Goal: Task Accomplishment & Management: Manage account settings

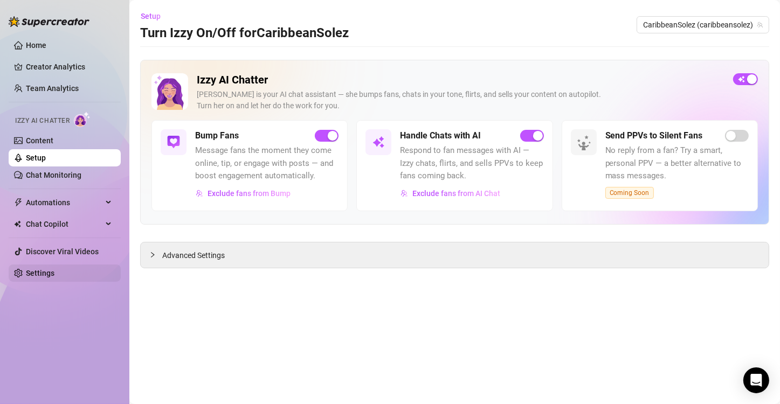
click at [43, 273] on link "Settings" at bounding box center [40, 273] width 29 height 9
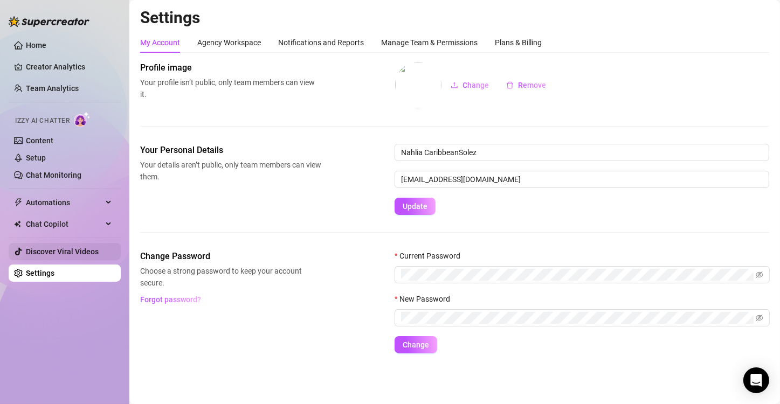
click at [66, 251] on link "Discover Viral Videos" at bounding box center [62, 251] width 73 height 9
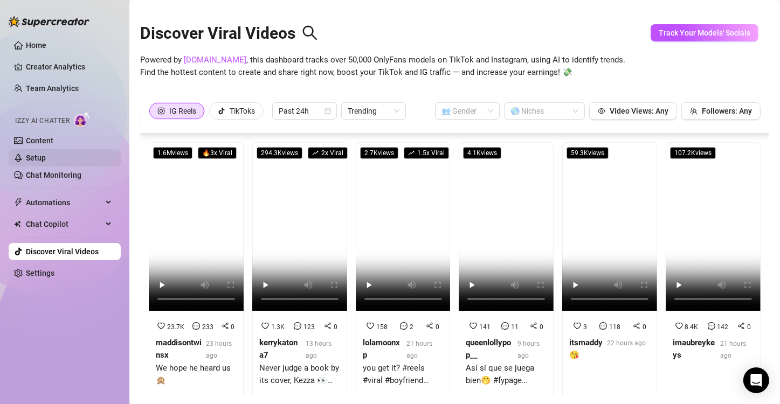
click at [46, 157] on link "Setup" at bounding box center [36, 158] width 20 height 9
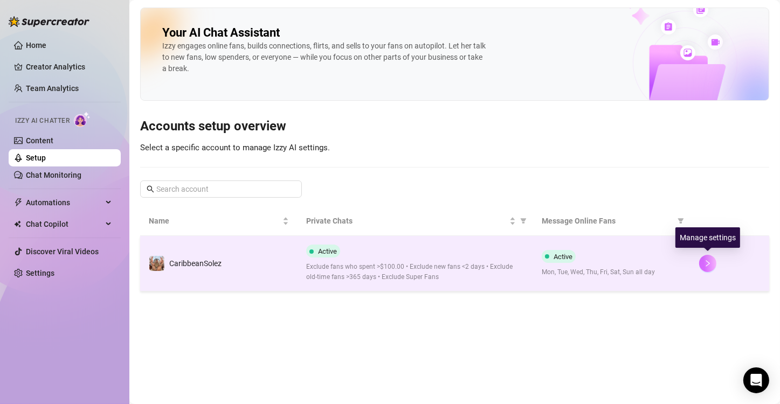
click at [704, 264] on button "button" at bounding box center [707, 263] width 17 height 17
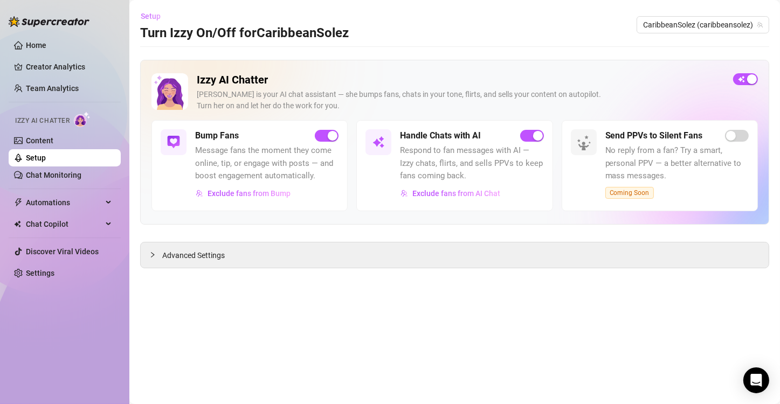
click at [150, 15] on span "Setup" at bounding box center [151, 16] width 20 height 9
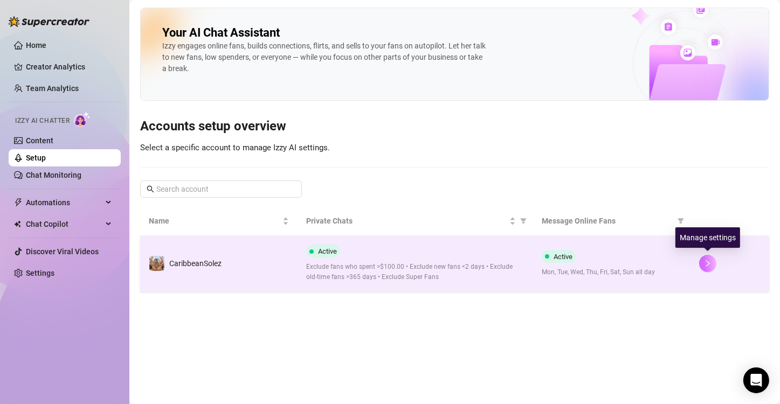
click at [707, 261] on icon "right" at bounding box center [708, 264] width 8 height 8
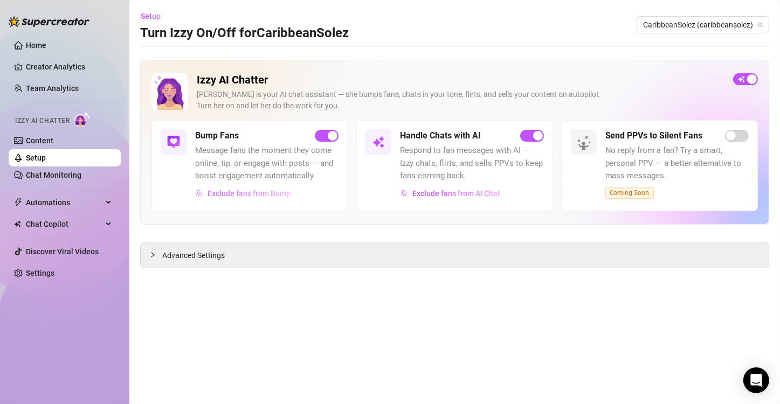
click at [232, 191] on span "Exclude fans from Bump" at bounding box center [249, 193] width 83 height 9
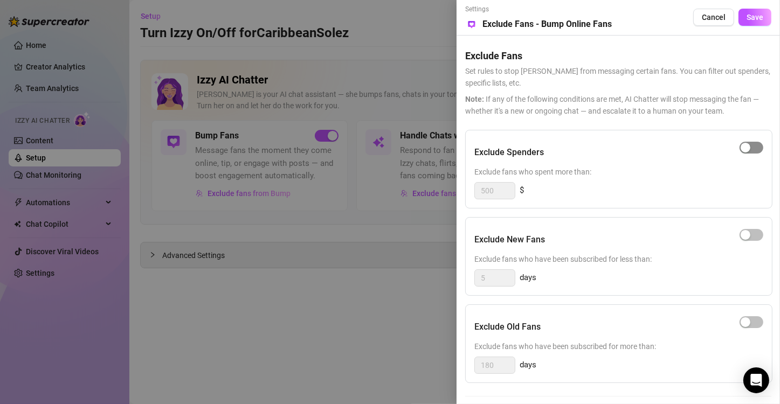
click at [750, 147] on button "button" at bounding box center [752, 148] width 24 height 12
drag, startPoint x: 499, startPoint y: 196, endPoint x: 465, endPoint y: 192, distance: 33.7
click at [465, 192] on div "Exclude Spenders Exclude fans who spent more than: 500 $" at bounding box center [618, 169] width 307 height 79
type input "100"
click at [760, 235] on span "button" at bounding box center [752, 235] width 24 height 12
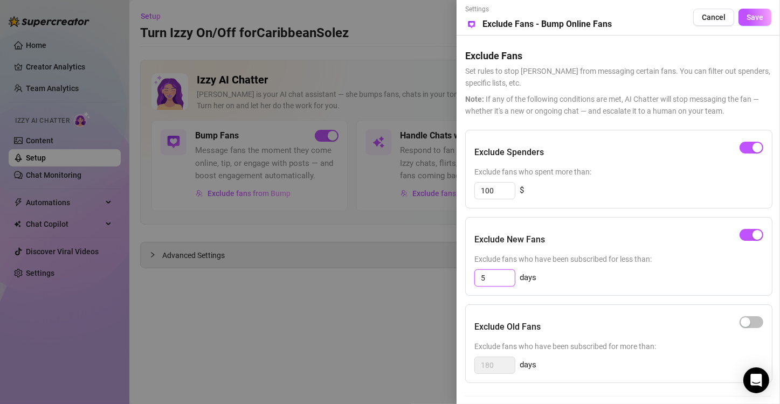
drag, startPoint x: 497, startPoint y: 276, endPoint x: 460, endPoint y: 280, distance: 36.4
click at [460, 280] on div "Settings Preview Exclude Fans - Bump Online Fans Cancel Save Exclude Fans Set r…" at bounding box center [618, 202] width 323 height 404
click at [754, 235] on div "button" at bounding box center [758, 235] width 10 height 10
click at [747, 319] on div "button" at bounding box center [746, 323] width 10 height 10
drag, startPoint x: 495, startPoint y: 368, endPoint x: 465, endPoint y: 365, distance: 29.8
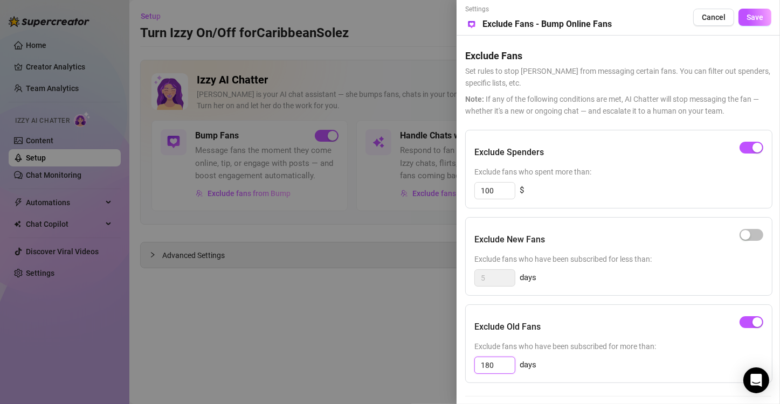
click at [465, 365] on div "Exclude Old Fans Exclude fans who have been subscribed for more than: 180 days" at bounding box center [618, 344] width 307 height 79
type input "365"
click at [752, 16] on span "Save" at bounding box center [755, 17] width 17 height 9
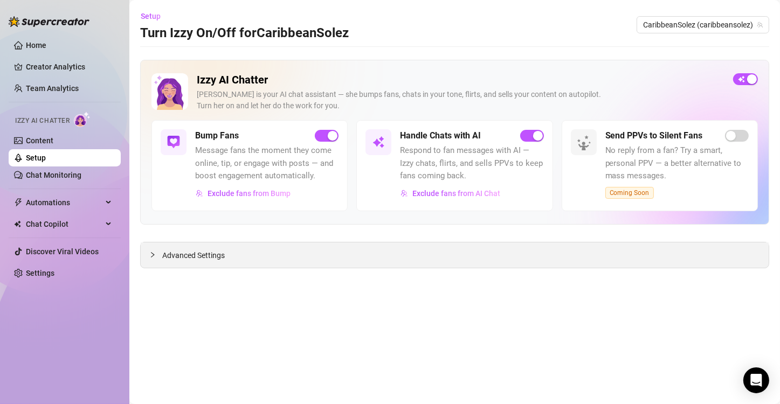
click at [164, 257] on span "Advanced Settings" at bounding box center [193, 256] width 63 height 12
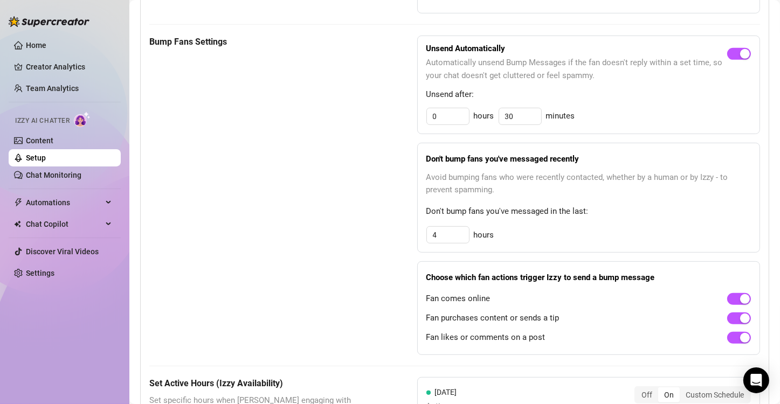
scroll to position [443, 0]
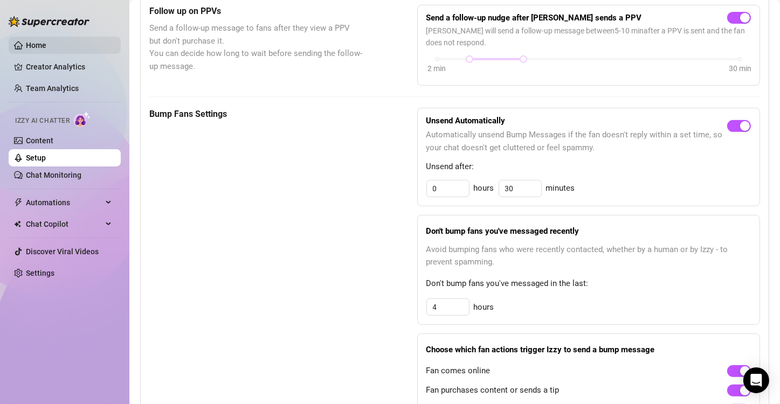
click at [32, 45] on link "Home" at bounding box center [36, 45] width 20 height 9
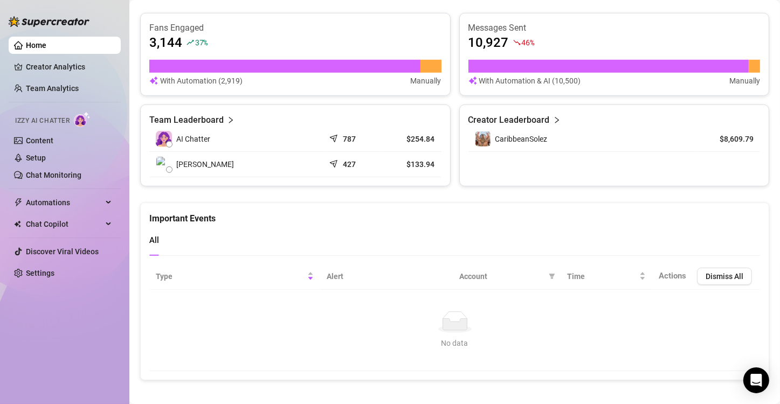
scroll to position [702, 0]
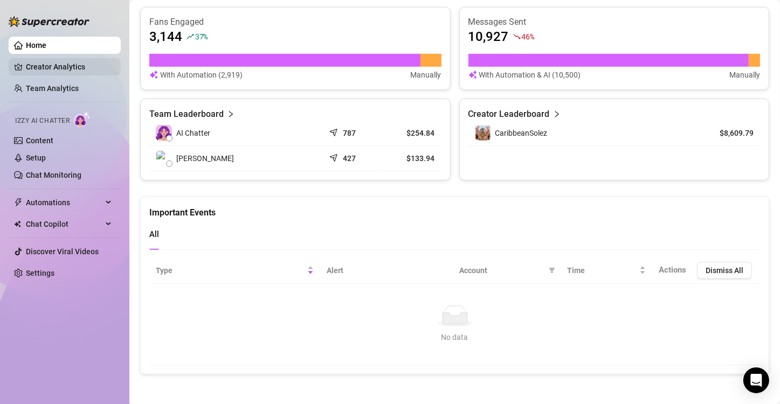
click at [54, 60] on link "Creator Analytics" at bounding box center [69, 66] width 86 height 17
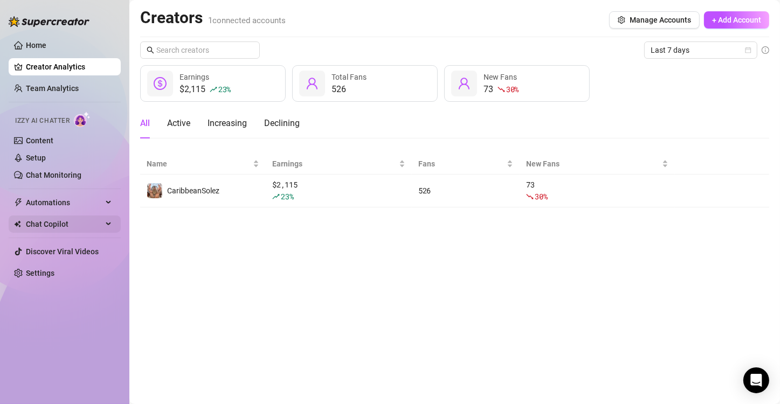
click at [107, 224] on icon at bounding box center [109, 224] width 5 height 0
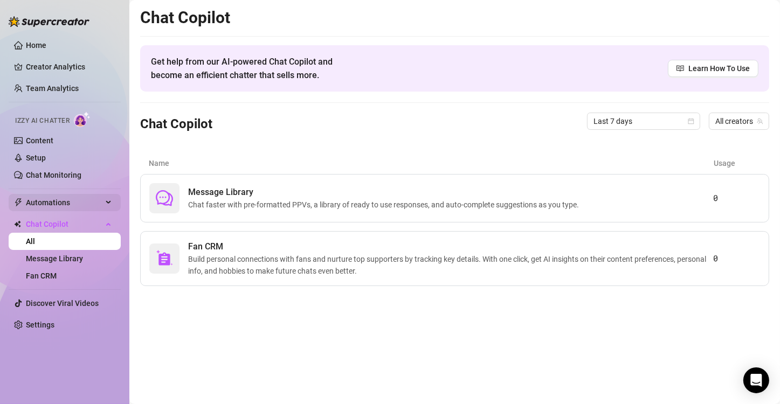
click at [108, 205] on div "Automations" at bounding box center [65, 202] width 112 height 17
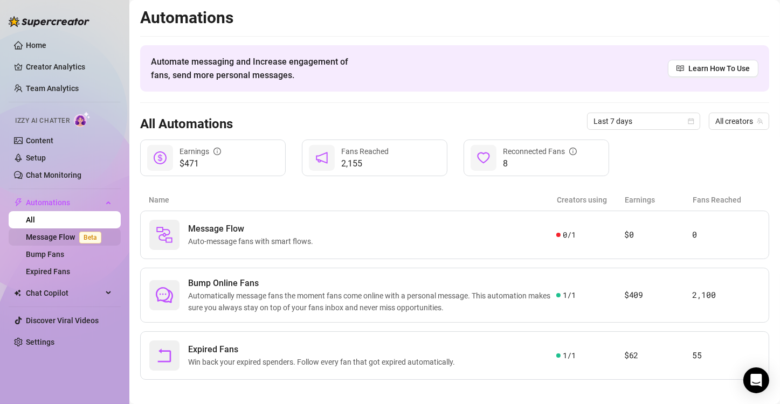
click at [49, 236] on link "Message Flow Beta" at bounding box center [66, 237] width 80 height 9
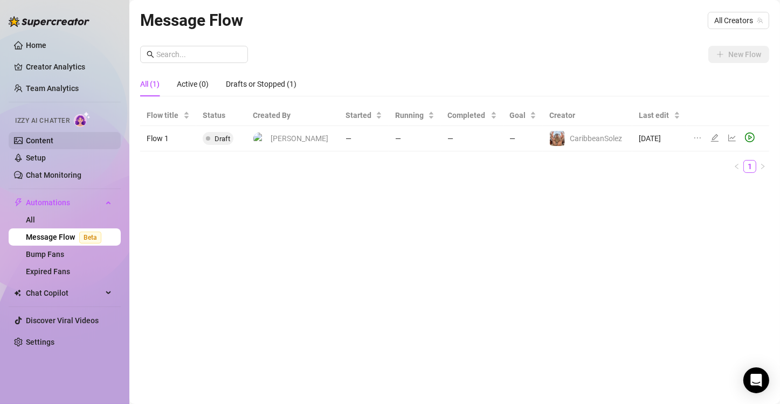
click at [45, 142] on link "Content" at bounding box center [39, 140] width 27 height 9
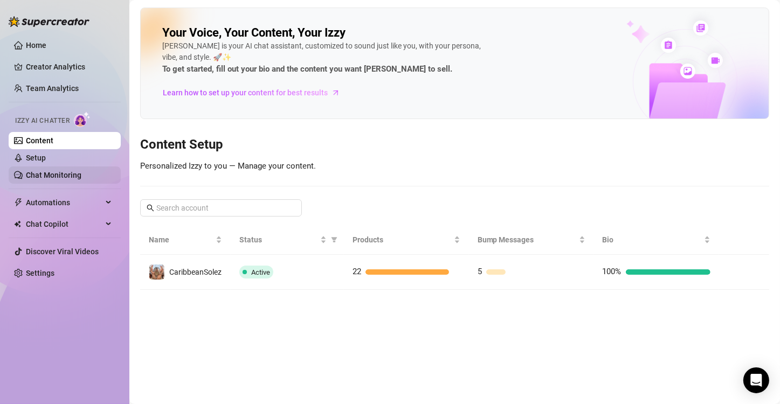
click at [40, 173] on link "Chat Monitoring" at bounding box center [54, 175] width 56 height 9
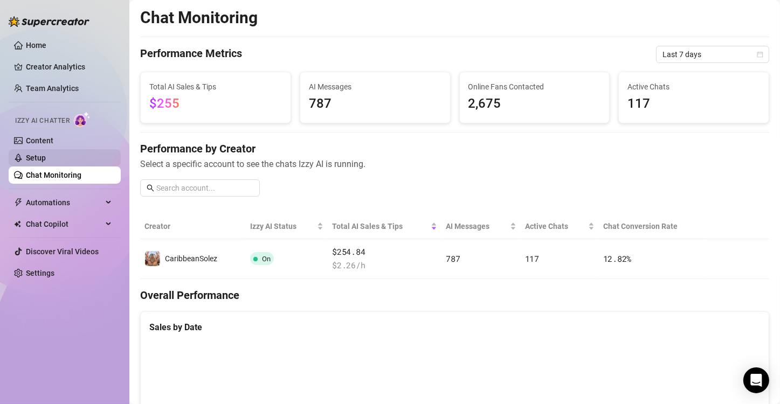
click at [46, 157] on link "Setup" at bounding box center [36, 158] width 20 height 9
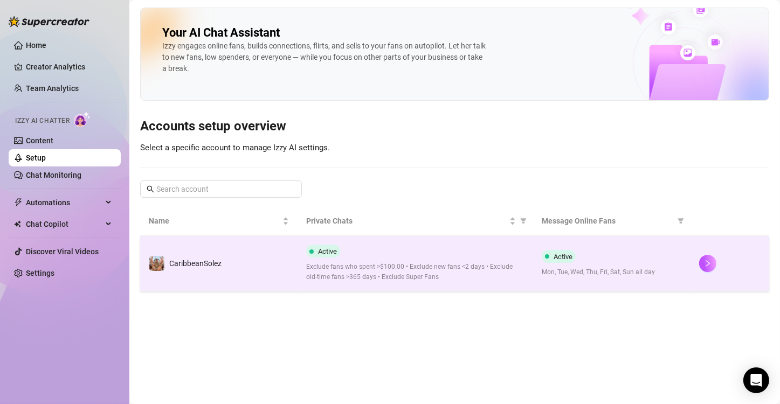
click at [451, 288] on td "Active Exclude fans who spent >$100.00 • Exclude new fans <2 days • Exclude old…" at bounding box center [416, 264] width 236 height 56
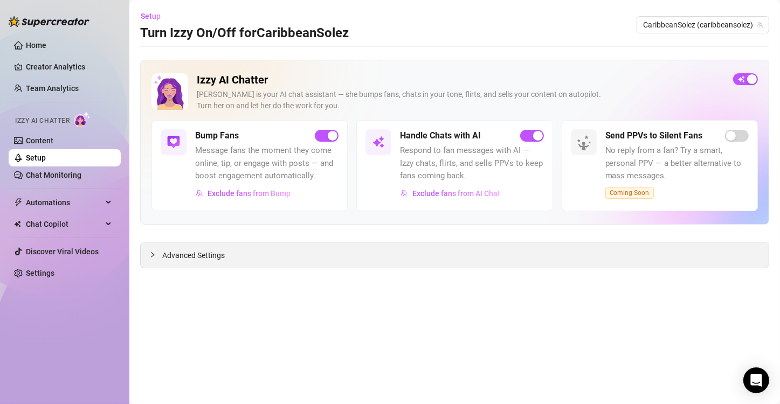
click at [150, 258] on div at bounding box center [155, 255] width 13 height 12
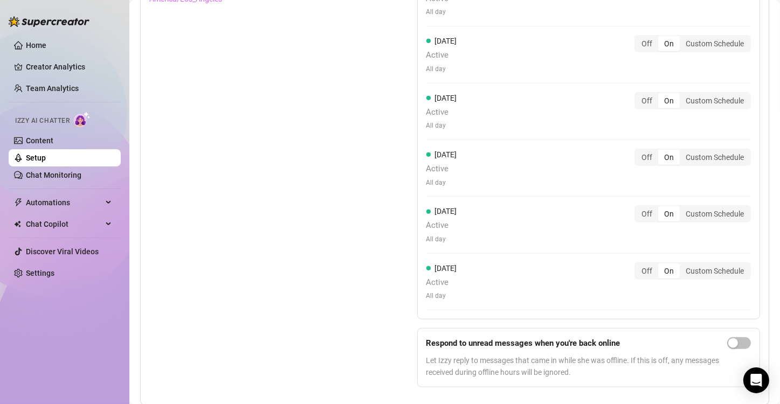
scroll to position [1010, 0]
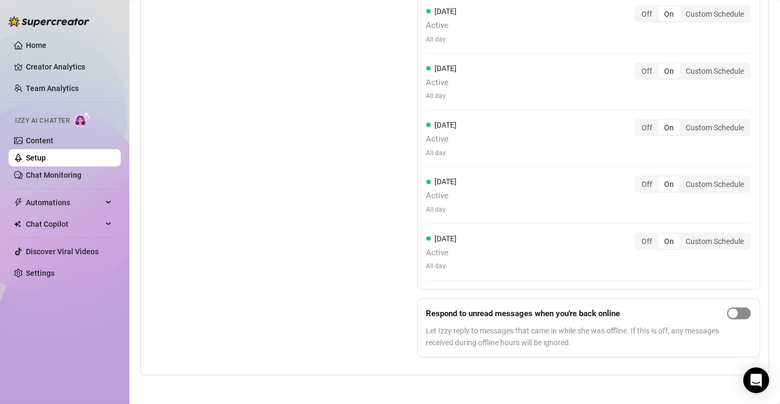
click at [736, 313] on span "button" at bounding box center [739, 314] width 24 height 12
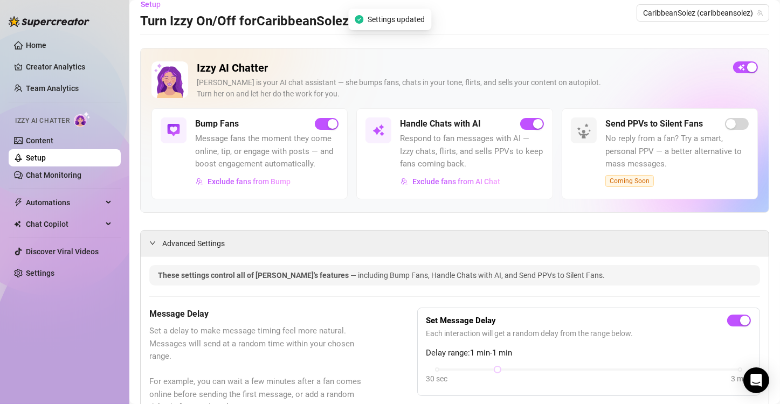
scroll to position [0, 0]
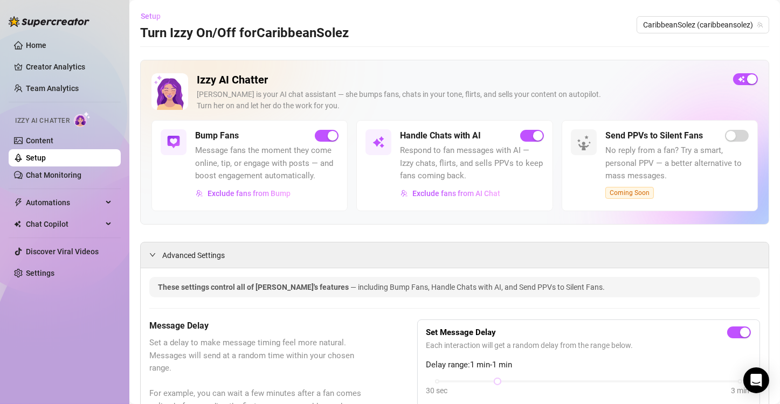
click at [153, 15] on span "Setup" at bounding box center [151, 16] width 20 height 9
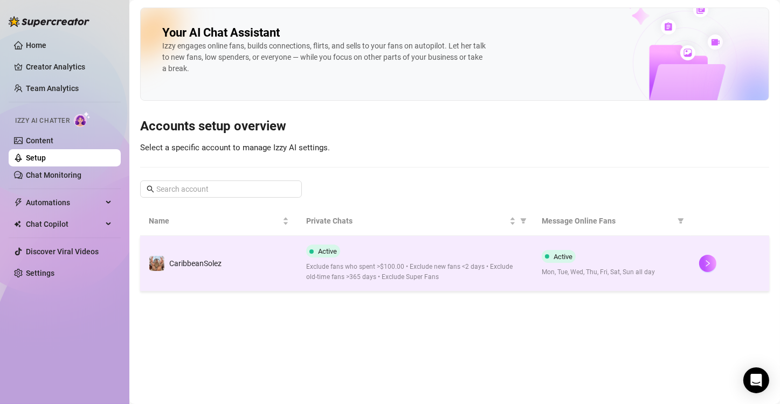
click at [725, 262] on div at bounding box center [729, 263] width 61 height 17
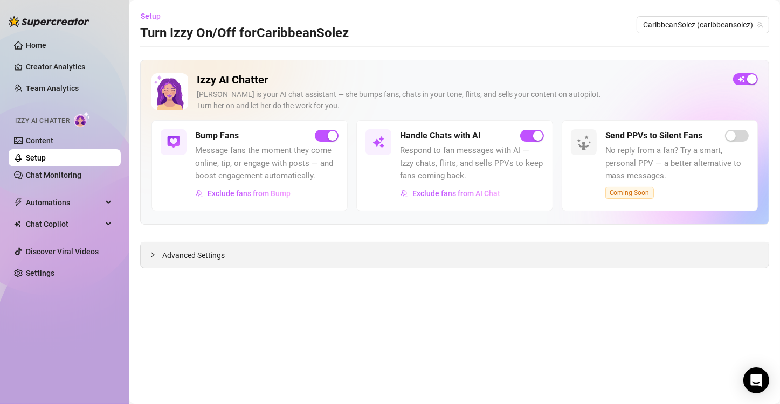
click at [183, 255] on span "Advanced Settings" at bounding box center [193, 256] width 63 height 12
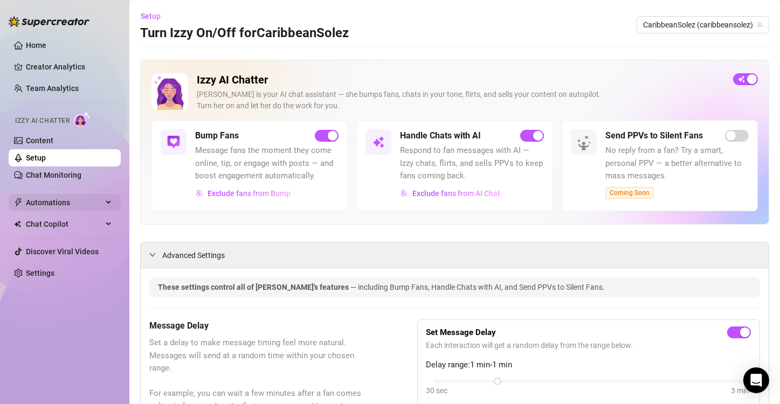
click at [76, 205] on span "Automations" at bounding box center [64, 202] width 77 height 17
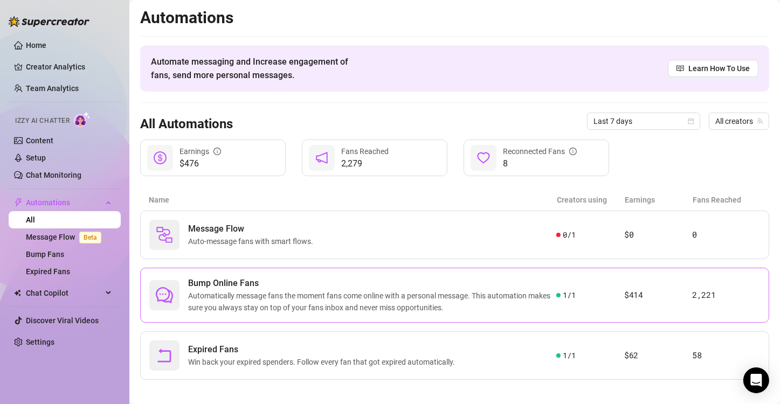
click at [464, 299] on span "Automatically message fans the moment fans come online with a personal message.…" at bounding box center [372, 302] width 368 height 24
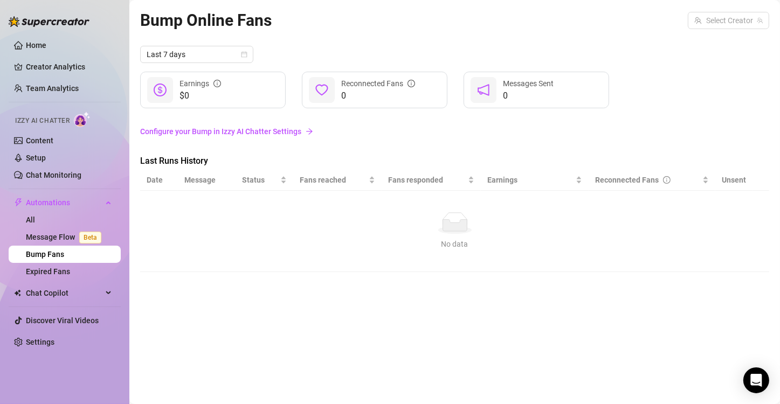
click at [62, 250] on link "Bump Fans" at bounding box center [45, 254] width 38 height 9
click at [273, 121] on link "Configure your Bump in Izzy AI Chatter Settings" at bounding box center [454, 131] width 629 height 20
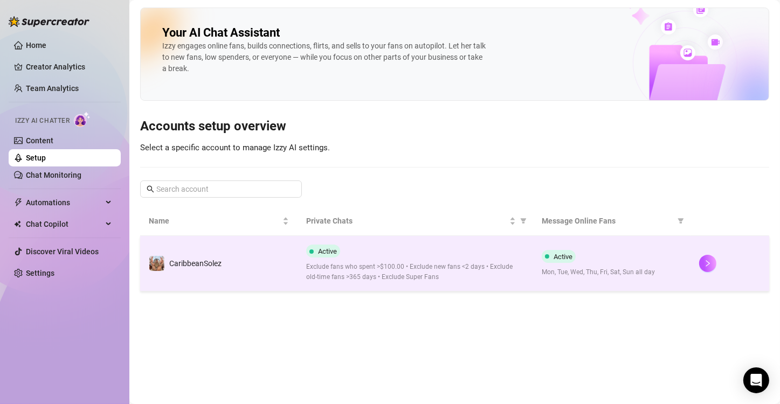
click at [644, 248] on td "Active Mon, Tue, Wed, Thu, Fri, Sat, Sun all day" at bounding box center [611, 264] width 157 height 56
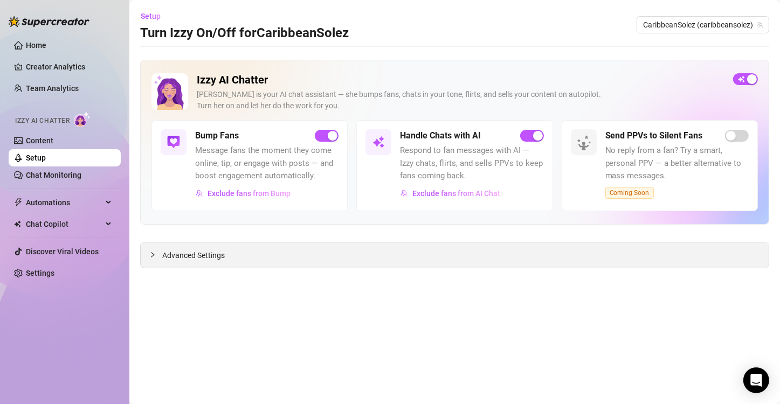
click at [166, 247] on div "Advanced Settings" at bounding box center [455, 255] width 628 height 25
click at [166, 254] on span "Advanced Settings" at bounding box center [193, 256] width 63 height 12
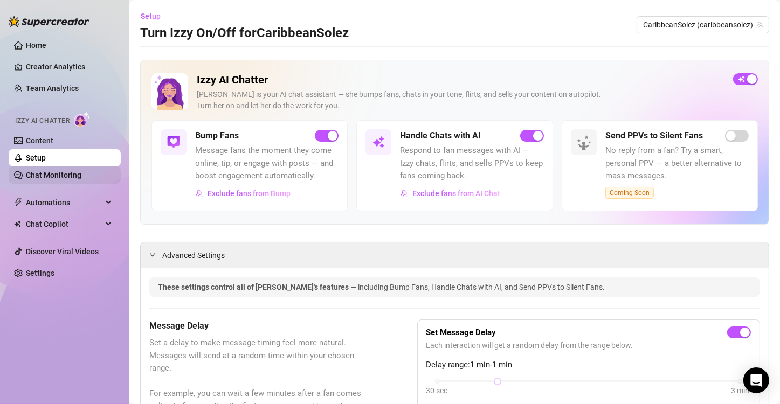
click at [72, 171] on link "Chat Monitoring" at bounding box center [54, 175] width 56 height 9
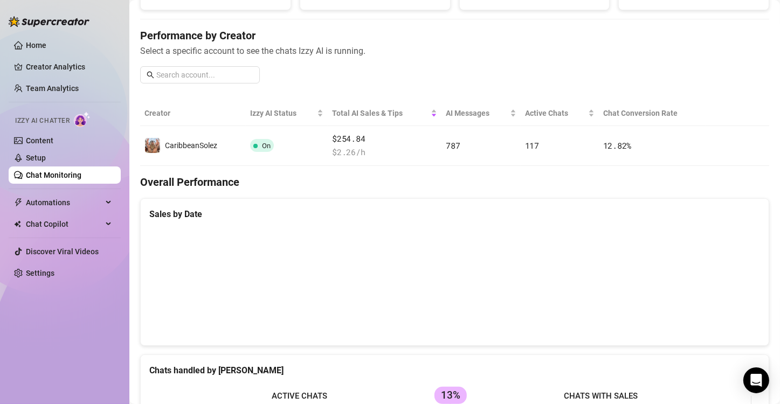
scroll to position [116, 0]
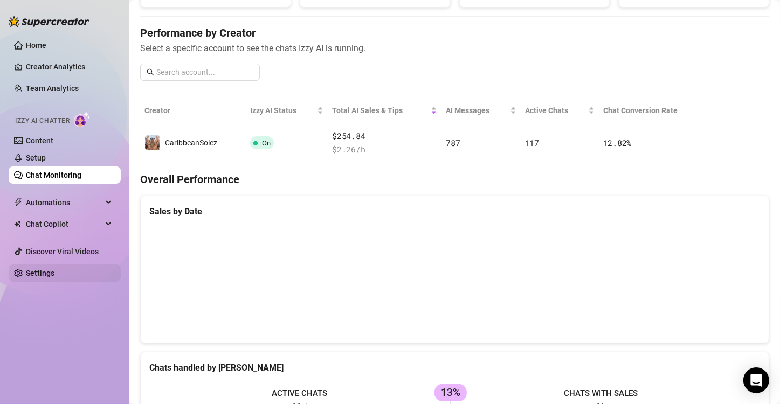
click at [47, 269] on link "Settings" at bounding box center [40, 273] width 29 height 9
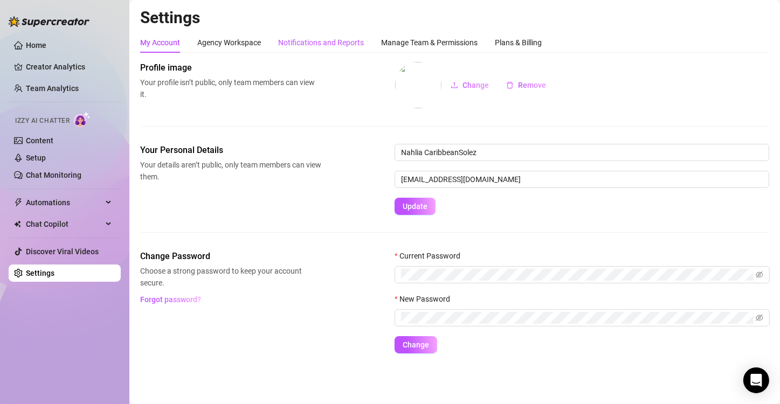
click at [319, 44] on div "Notifications and Reports" at bounding box center [321, 43] width 86 height 12
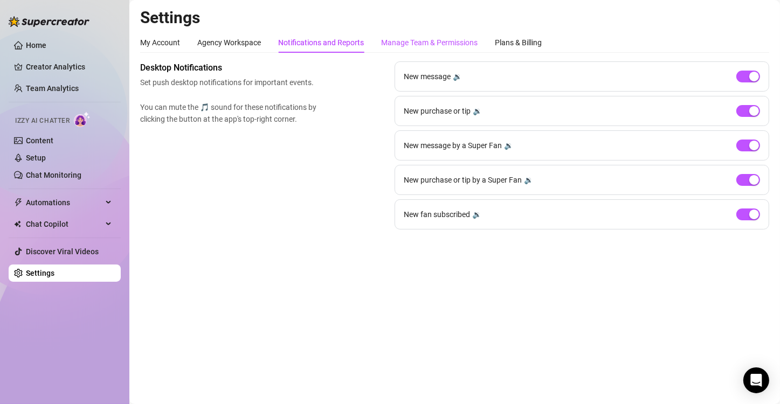
click at [417, 37] on div "Manage Team & Permissions" at bounding box center [429, 43] width 97 height 12
click at [405, 43] on div "Manage Team & Permissions" at bounding box center [429, 43] width 97 height 12
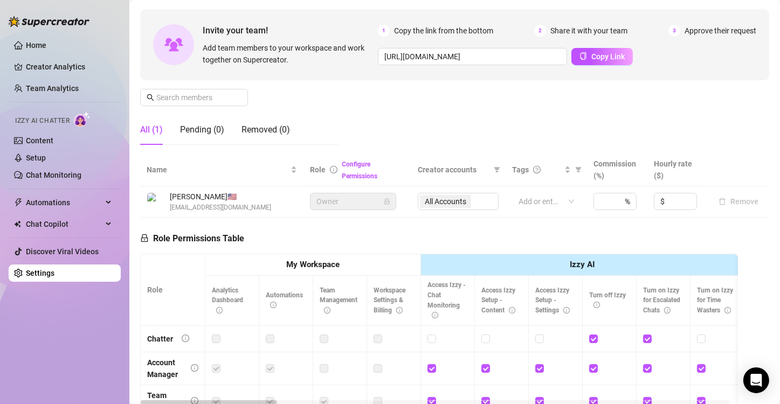
scroll to position [85, 0]
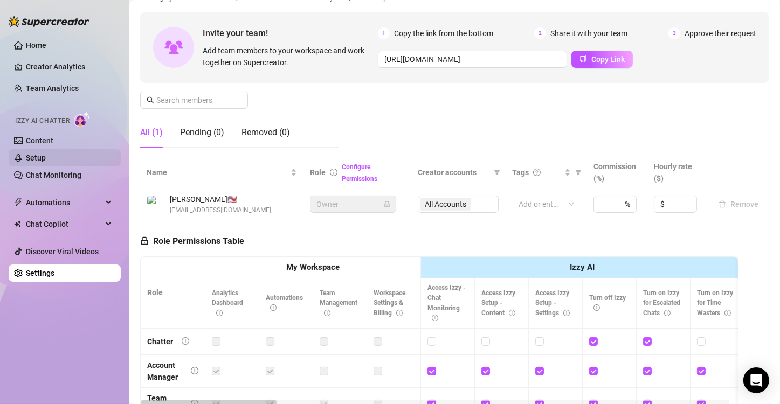
click at [38, 156] on link "Setup" at bounding box center [36, 158] width 20 height 9
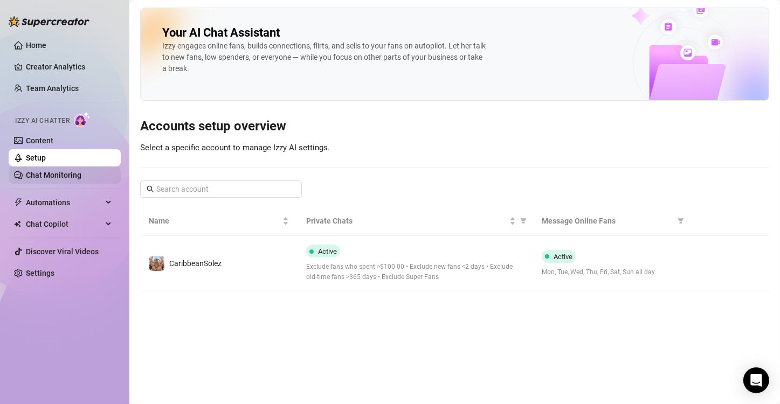
click at [48, 171] on link "Chat Monitoring" at bounding box center [54, 175] width 56 height 9
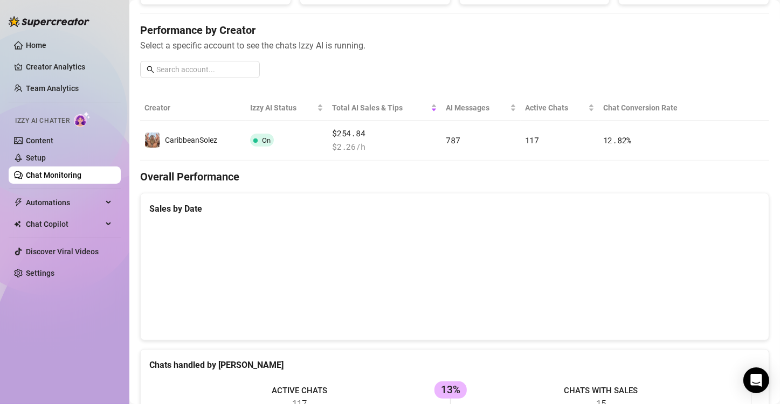
scroll to position [118, 0]
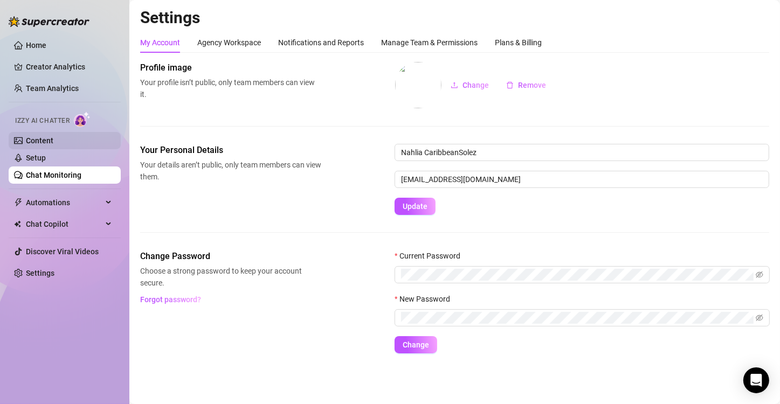
click at [38, 139] on link "Content" at bounding box center [39, 140] width 27 height 9
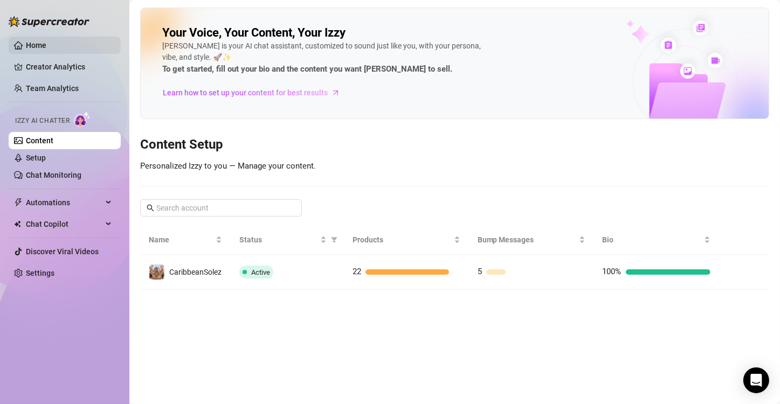
click at [34, 50] on link "Home" at bounding box center [36, 45] width 20 height 9
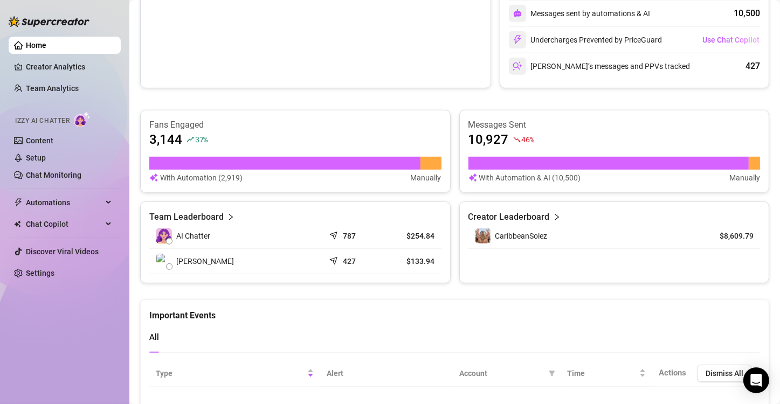
scroll to position [702, 0]
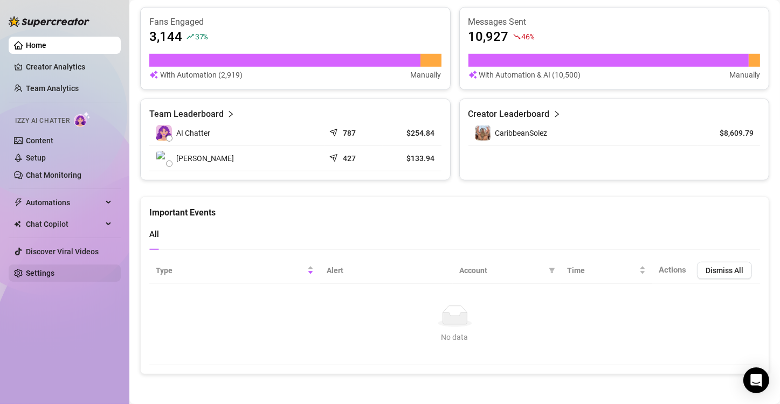
click at [35, 276] on link "Settings" at bounding box center [40, 273] width 29 height 9
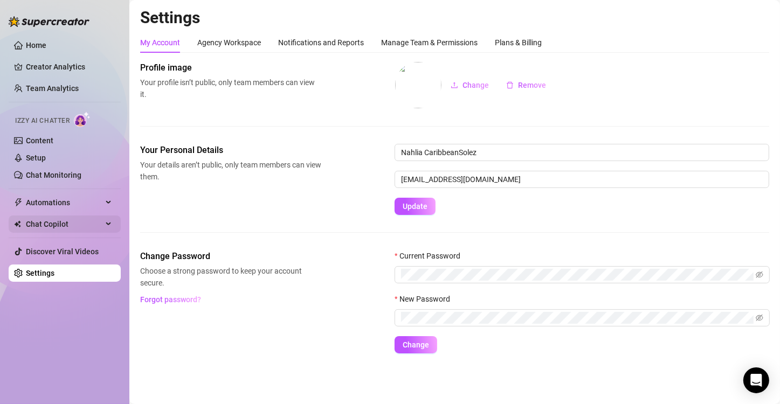
click at [69, 220] on span "Chat Copilot" at bounding box center [64, 224] width 77 height 17
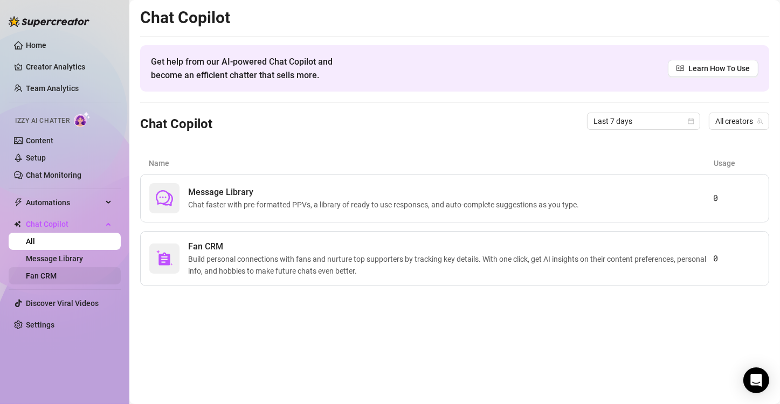
click at [49, 274] on link "Fan CRM" at bounding box center [41, 276] width 31 height 9
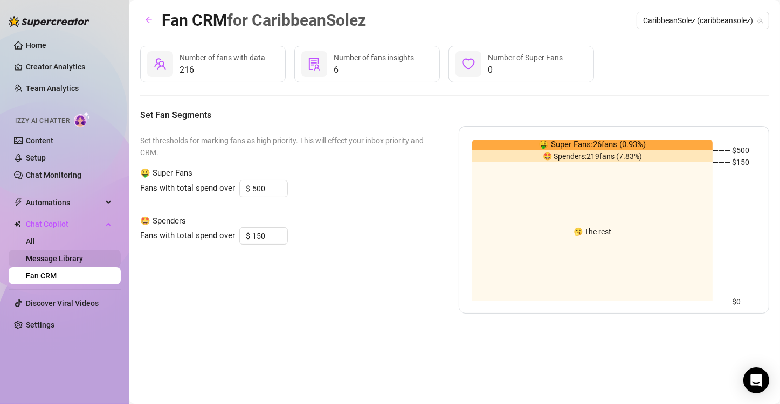
click at [43, 259] on link "Message Library" at bounding box center [54, 258] width 57 height 9
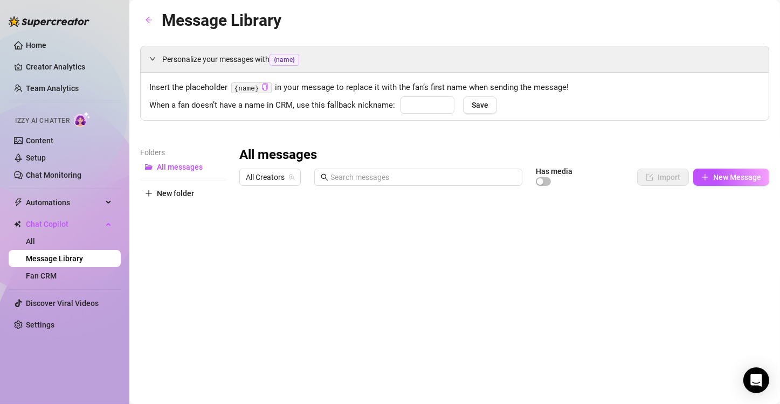
type input "babe"
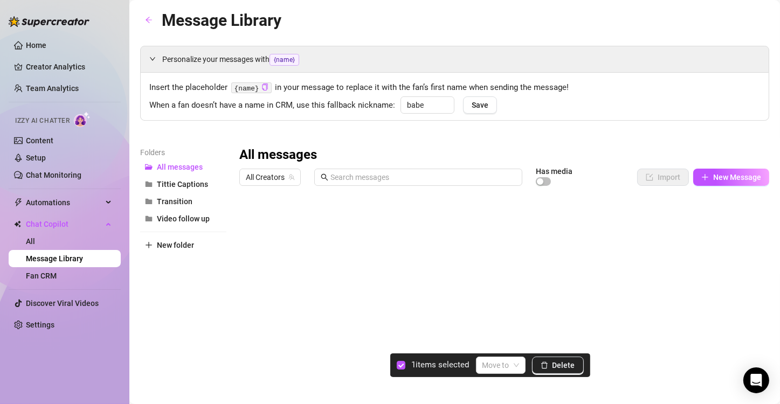
click at [249, 221] on div at bounding box center [499, 311] width 521 height 240
click at [504, 362] on input "search" at bounding box center [496, 365] width 27 height 16
click at [494, 137] on div "Personalize your messages with {name} Insert the placeholder {name} in your mes…" at bounding box center [454, 238] width 629 height 385
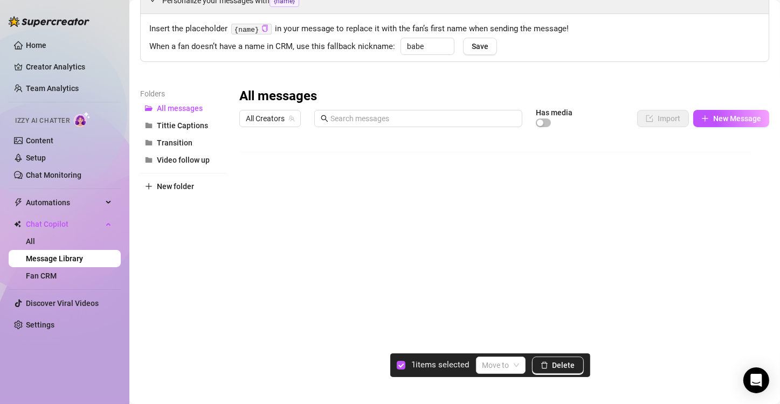
scroll to position [9, 34]
click at [36, 45] on link "Home" at bounding box center [36, 45] width 20 height 9
